Goal: Task Accomplishment & Management: Use online tool/utility

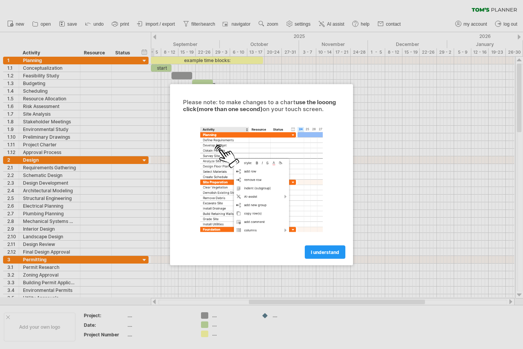
click at [362, 184] on div at bounding box center [261, 174] width 523 height 349
click at [319, 251] on span "I understand" at bounding box center [325, 252] width 28 height 6
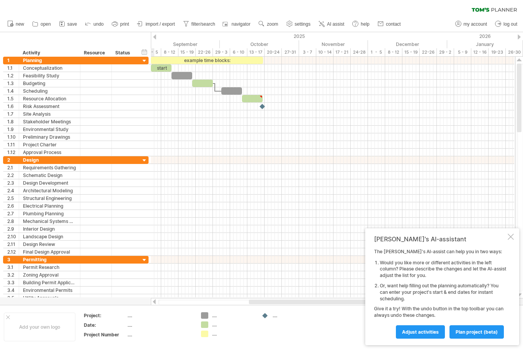
click at [376, 64] on div at bounding box center [332, 61] width 363 height 8
click at [374, 61] on div at bounding box center [332, 61] width 363 height 8
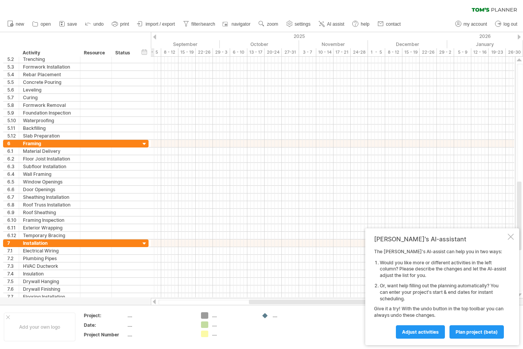
click at [376, 153] on div at bounding box center [332, 151] width 363 height 8
click at [374, 150] on div at bounding box center [332, 151] width 363 height 8
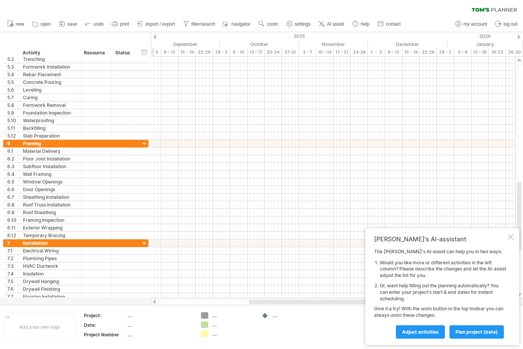
click at [512, 242] on div "[PERSON_NAME]'s AI-assistant The [PERSON_NAME]'s AI-assist can help you in two …" at bounding box center [442, 286] width 154 height 117
click at [511, 240] on div at bounding box center [511, 236] width 6 height 6
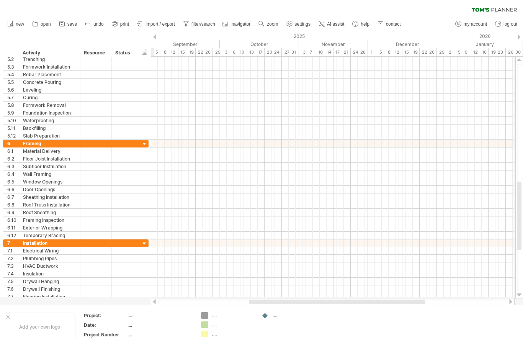
click at [346, 175] on div at bounding box center [332, 174] width 363 height 8
click at [346, 174] on div at bounding box center [332, 174] width 363 height 8
click at [383, 97] on div at bounding box center [332, 98] width 363 height 8
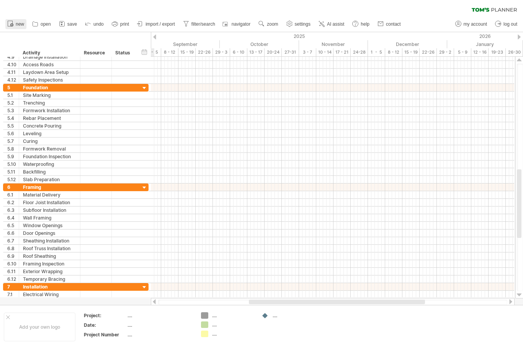
click at [11, 26] on circle at bounding box center [11, 24] width 3 height 3
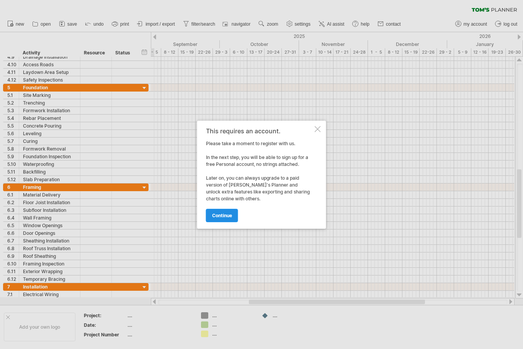
click at [220, 218] on span "continue" at bounding box center [222, 215] width 20 height 6
